Goal: Task Accomplishment & Management: Use online tool/utility

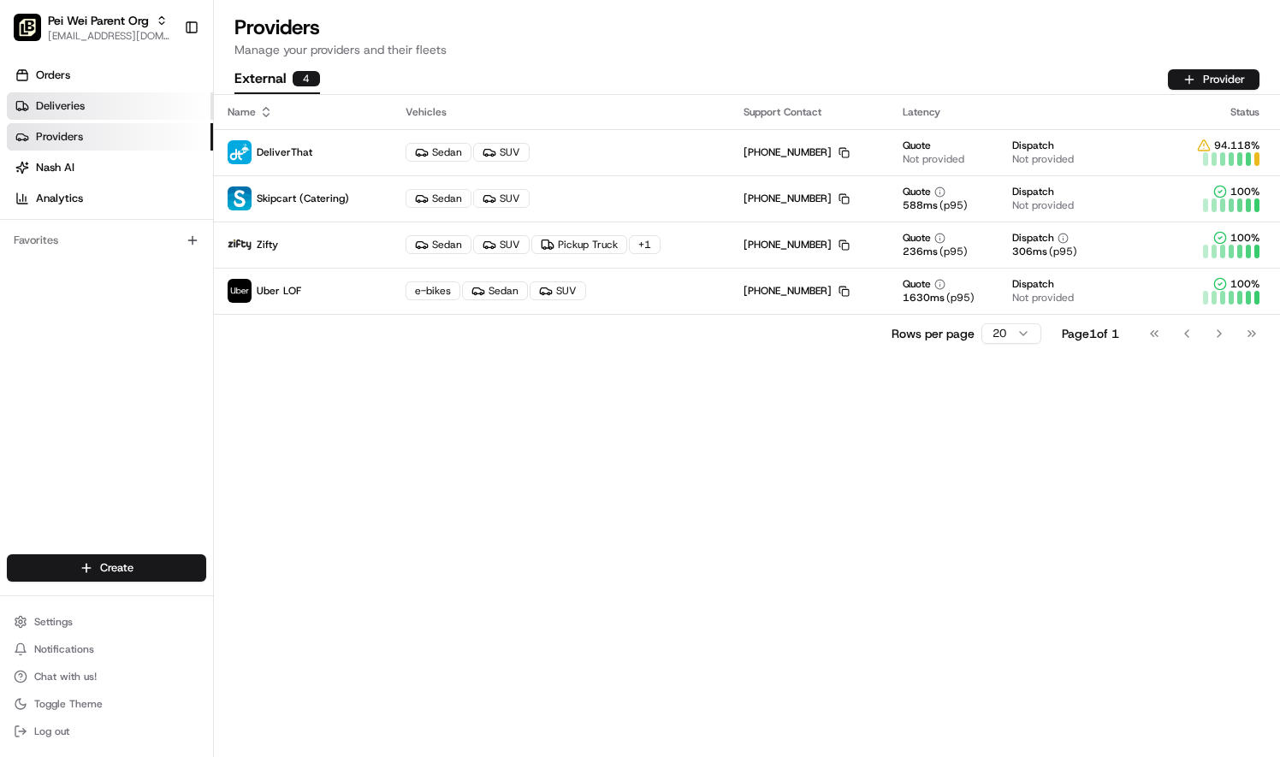
click at [90, 111] on link "Deliveries" at bounding box center [110, 105] width 206 height 27
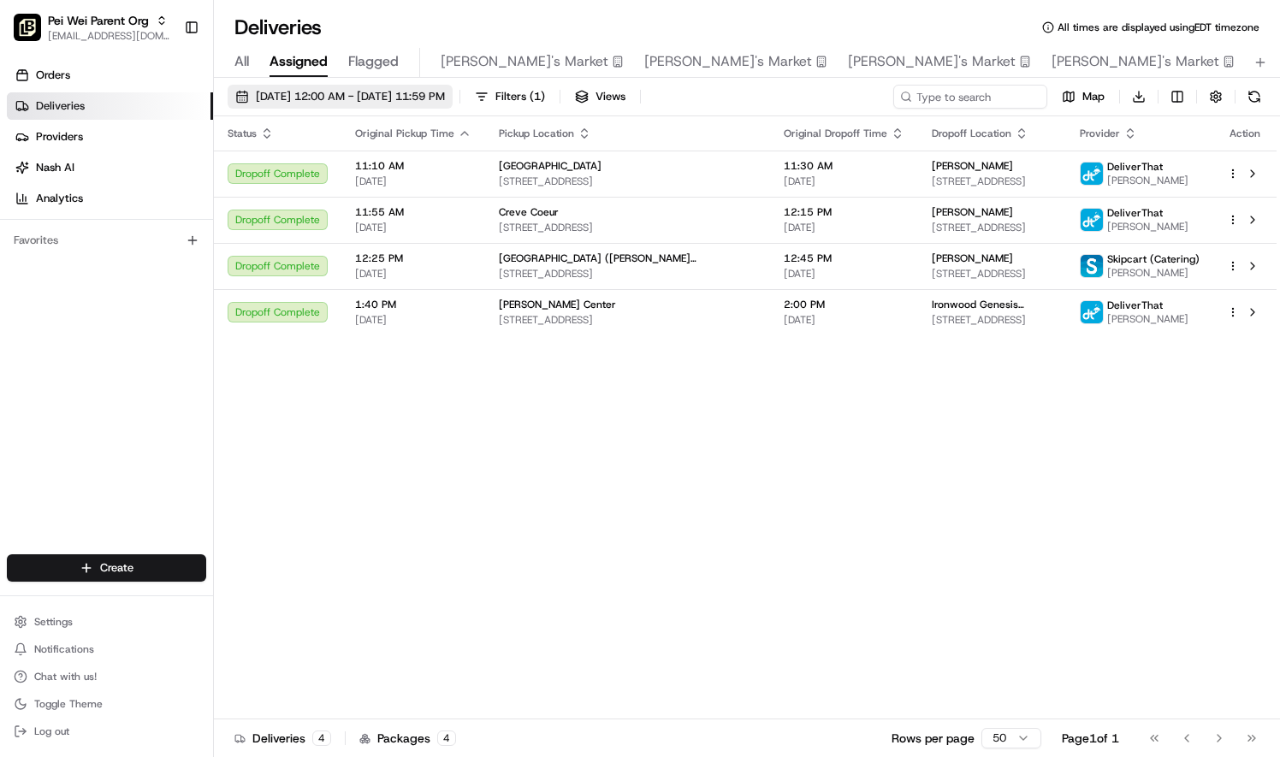
click at [345, 104] on button "[DATE] 12:00 AM - [DATE] 11:59 PM" at bounding box center [340, 97] width 225 height 24
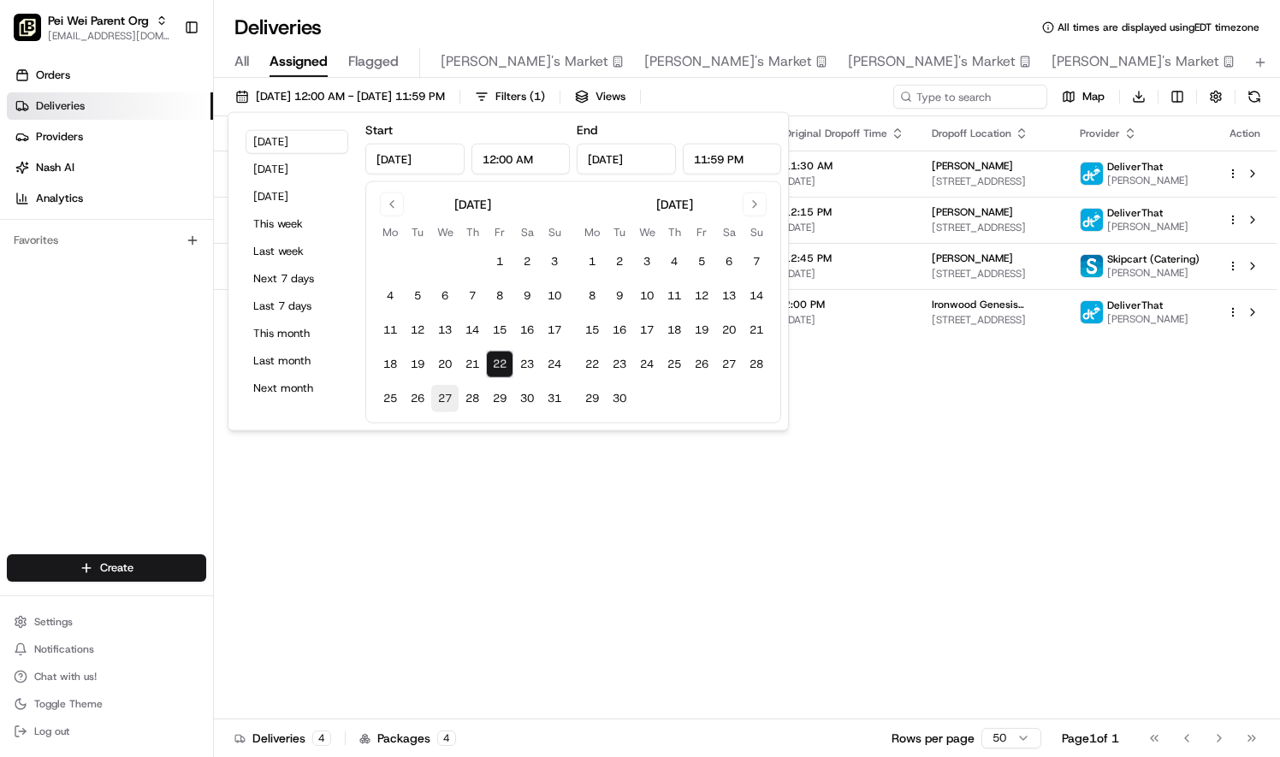
click at [447, 394] on button "27" at bounding box center [444, 398] width 27 height 27
type input "Aug 27, 2025"
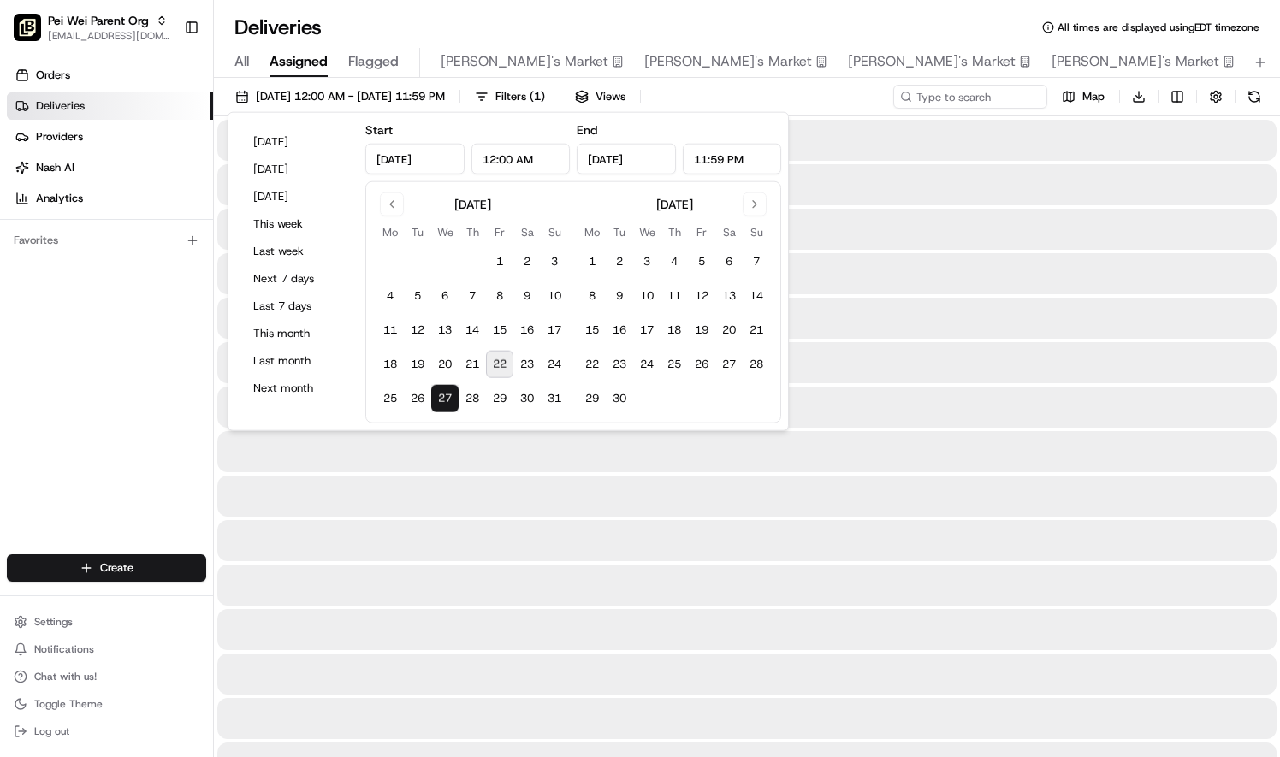
click at [447, 396] on button "27" at bounding box center [444, 398] width 27 height 27
click at [450, 456] on div at bounding box center [746, 451] width 1059 height 41
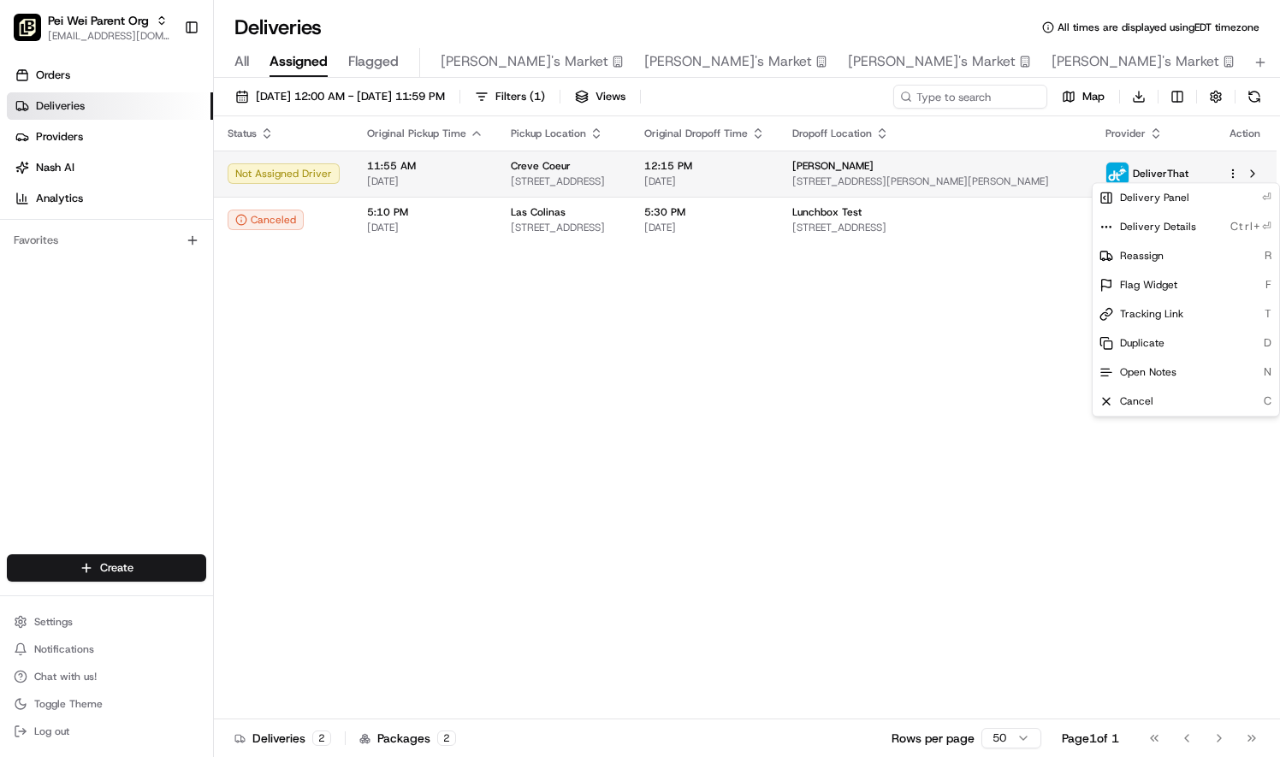
click at [1234, 171] on html "Pei Wei Parent Org liz.janeway@peiwei.com Toggle Sidebar Orders Deliveries Prov…" at bounding box center [640, 378] width 1280 height 757
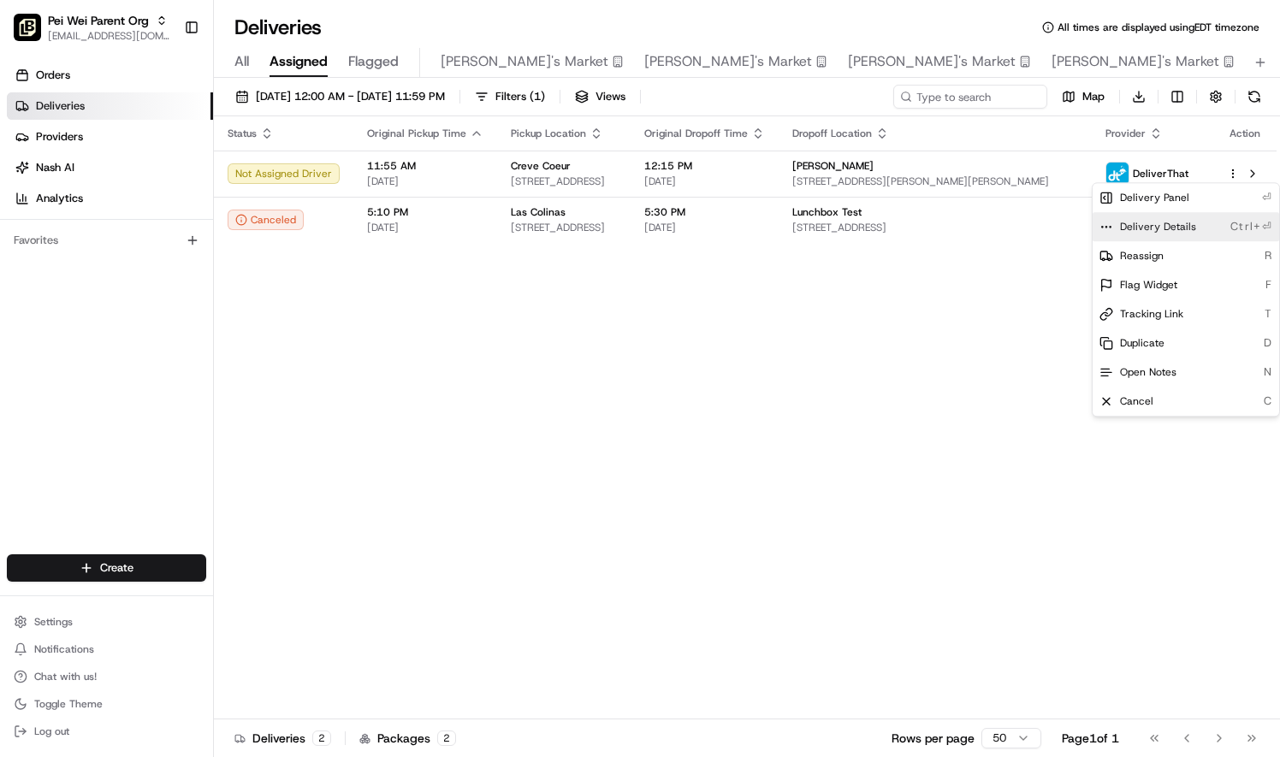
click at [1184, 227] on span "Delivery Details" at bounding box center [1158, 227] width 76 height 14
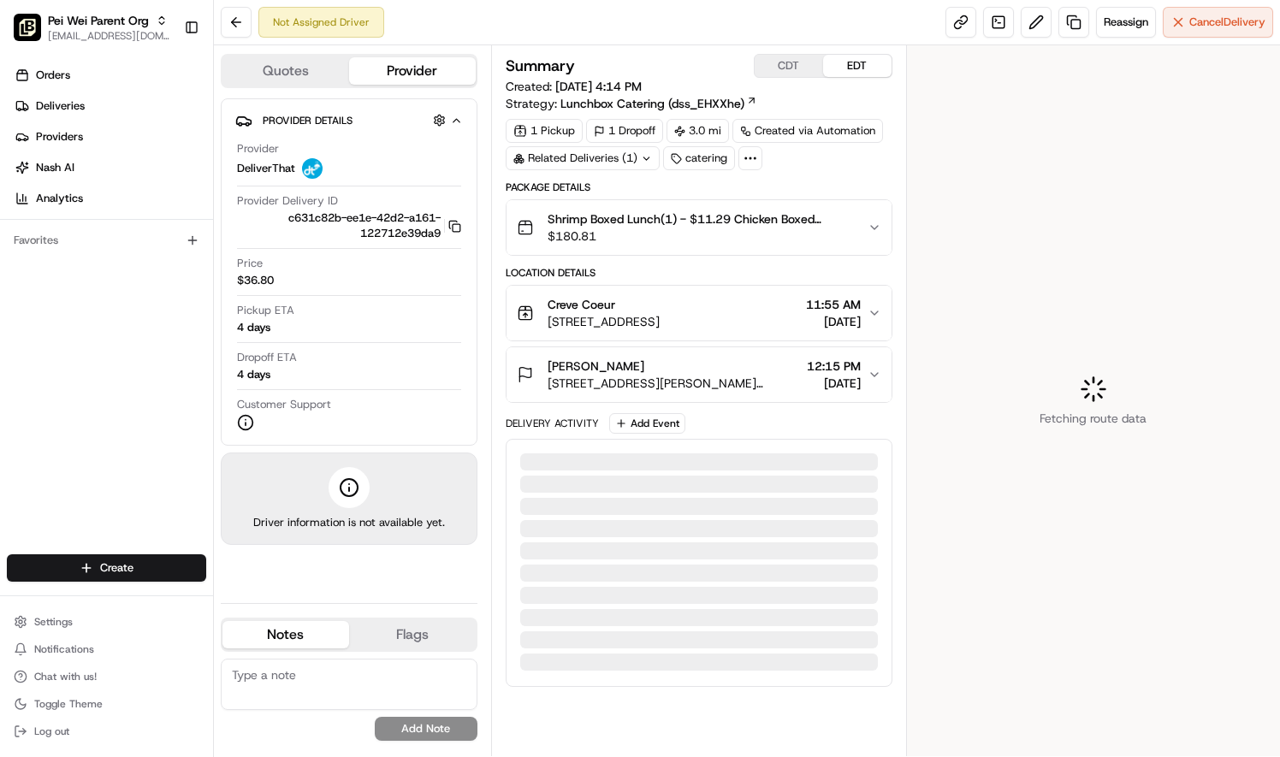
click at [831, 224] on span "Shrimp Boxed Lunch(1) - $11.29 Chicken Boxed Lunch(1) - $10.29 Steak Boxed Lunc…" at bounding box center [701, 218] width 306 height 17
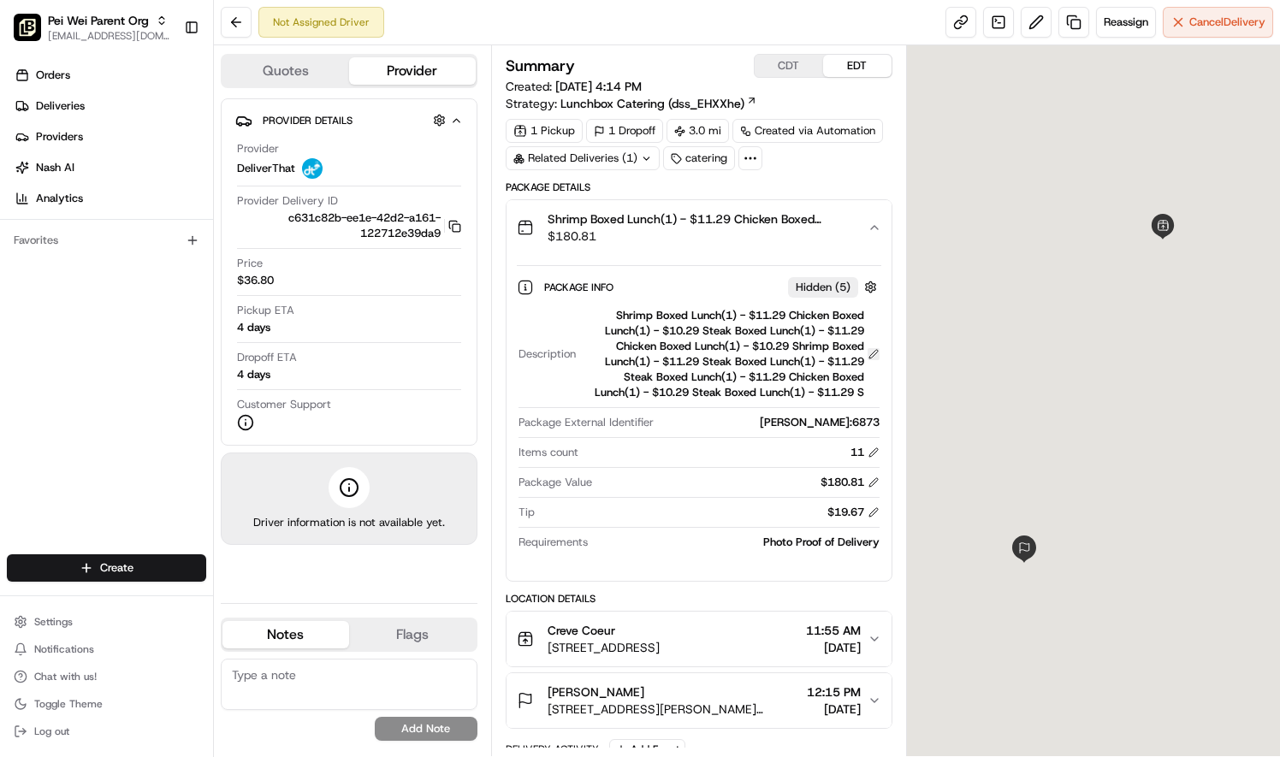
click at [871, 352] on button at bounding box center [874, 354] width 12 height 12
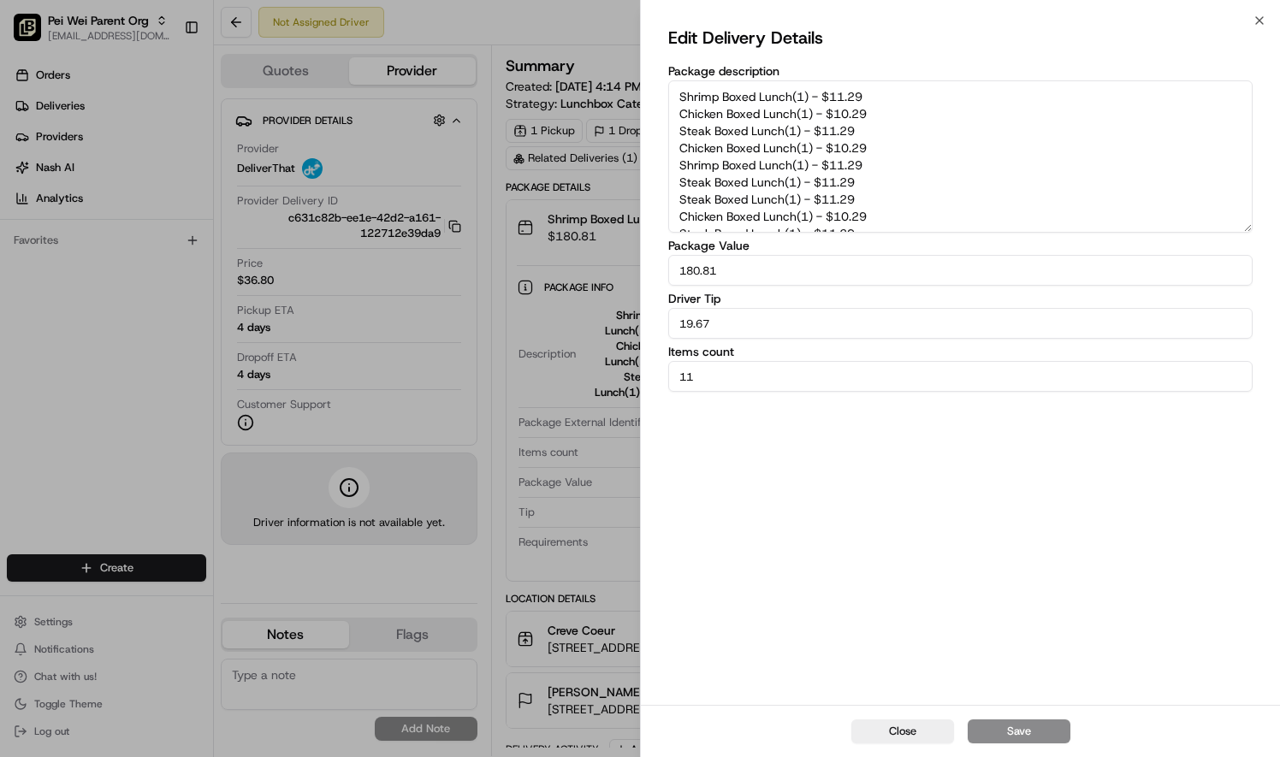
click at [676, 96] on textarea "Shrimp Boxed Lunch(1) - $11.29 Chicken Boxed Lunch(1) - $10.29 Steak Boxed Lunc…" at bounding box center [960, 156] width 584 height 152
drag, startPoint x: 885, startPoint y: 214, endPoint x: 685, endPoint y: 138, distance: 214.2
click at [685, 138] on textarea "Shrimp Boxed Lunch(1) - $11.29 Chicken Boxed Lunch(1) - $10.29 Steak Boxed Lunc…" at bounding box center [960, 156] width 584 height 152
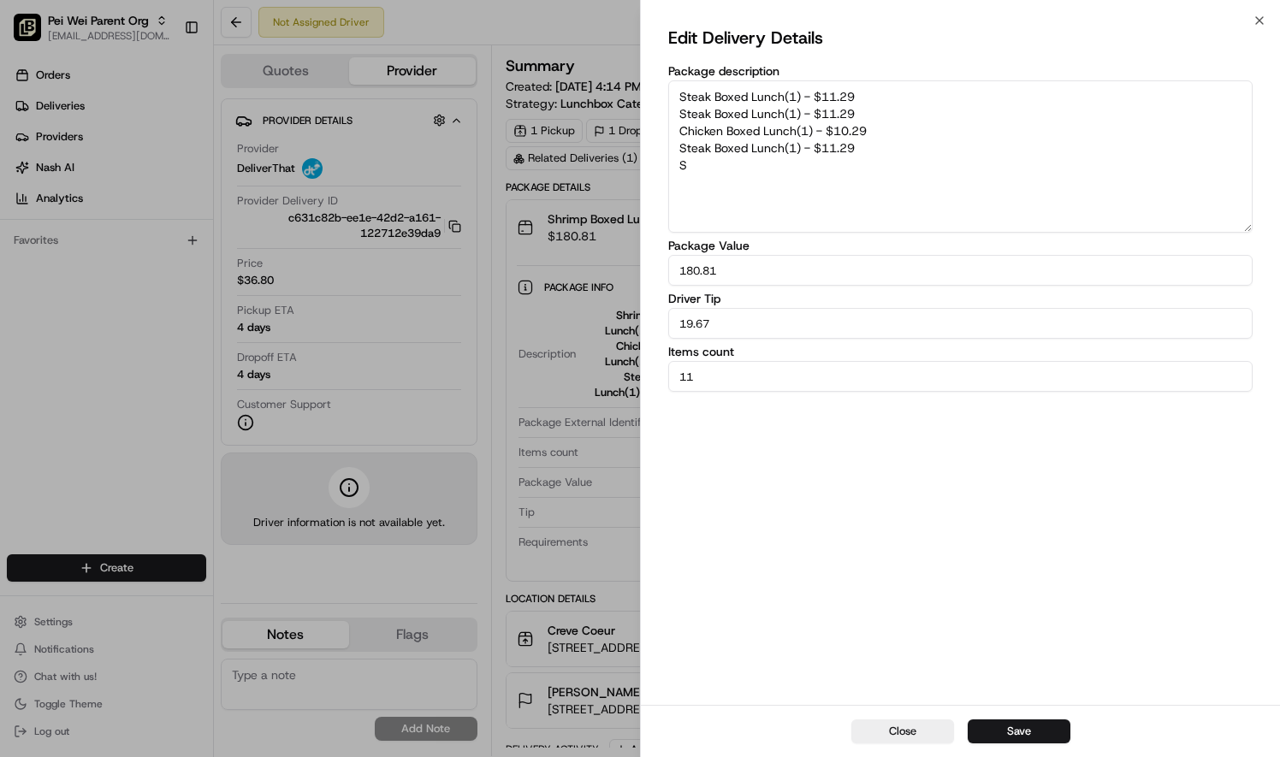
drag, startPoint x: 856, startPoint y: 205, endPoint x: 680, endPoint y: 144, distance: 185.9
click at [680, 144] on textarea "Steak Boxed Lunch(1) - $11.29 Steak Boxed Lunch(1) - $11.29 Chicken Boxed Lunch…" at bounding box center [960, 156] width 584 height 152
type textarea "S"
click at [703, 169] on textarea "S" at bounding box center [960, 156] width 584 height 152
click at [685, 88] on textarea "Package description" at bounding box center [960, 156] width 584 height 152
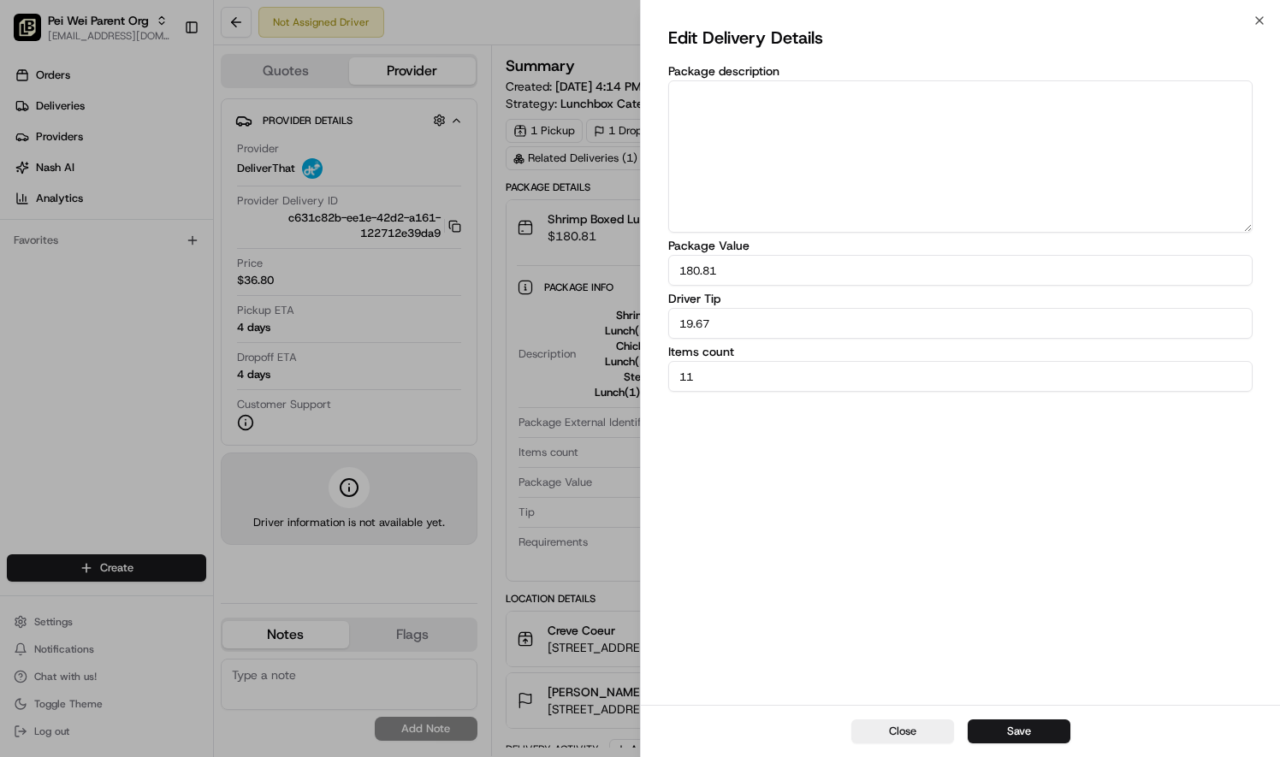
paste textarea "go to the [GEOGRAPHIC_DATA] and when they are in the front of the [GEOGRAPHIC_D…"
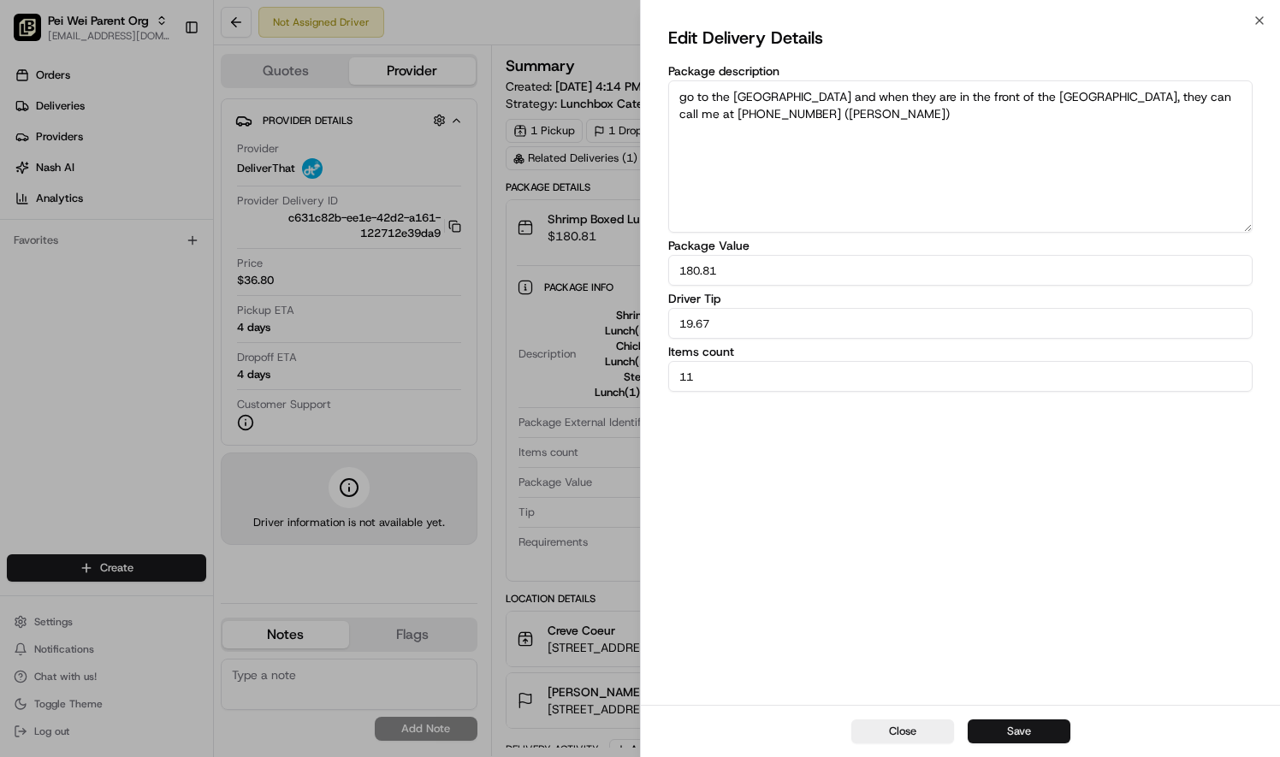
type textarea "go to the [GEOGRAPHIC_DATA] and when they are in the front of the [GEOGRAPHIC_D…"
click at [1037, 737] on button "Save" at bounding box center [1019, 732] width 103 height 24
